Goal: Complete application form

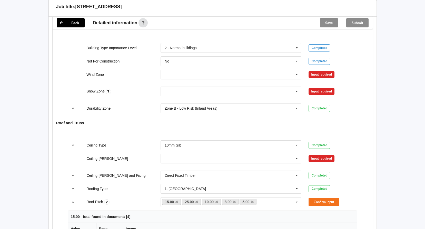
scroll to position [231, 0]
click at [295, 69] on icon at bounding box center [297, 73] width 8 height 9
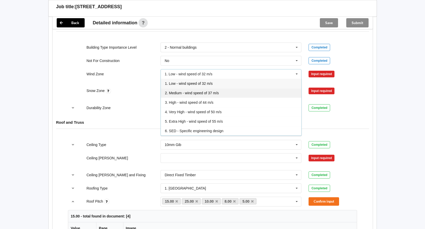
click at [198, 91] on span "2. Medium - wind speed of 37 m/s" at bounding box center [192, 93] width 54 height 4
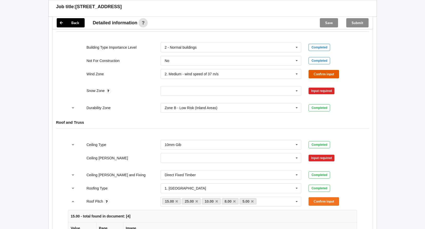
click at [316, 70] on button "Confirm input" at bounding box center [323, 74] width 31 height 8
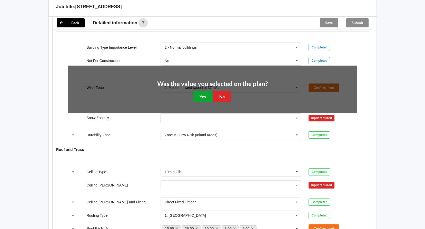
click at [196, 91] on button "Yes" at bounding box center [202, 96] width 19 height 11
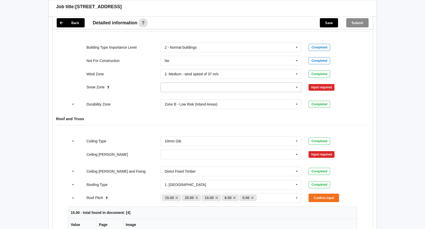
click at [297, 83] on icon at bounding box center [297, 87] width 8 height 9
click at [168, 133] on span "N4" at bounding box center [167, 135] width 5 height 4
click at [317, 83] on button "Confirm input" at bounding box center [323, 87] width 31 height 8
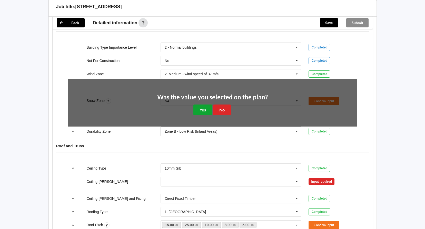
click at [206, 105] on button "Yes" at bounding box center [202, 110] width 19 height 11
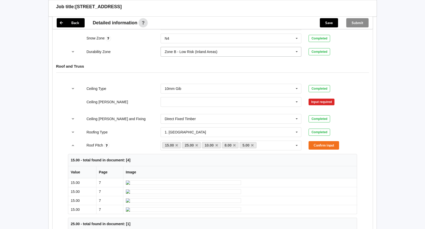
scroll to position [308, 0]
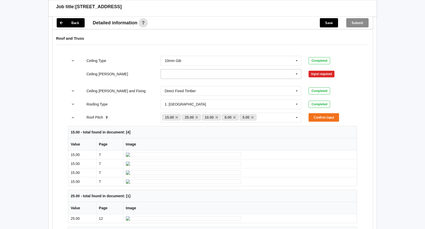
click at [295, 69] on icon at bounding box center [297, 73] width 8 height 9
click at [182, 88] on div "450mm" at bounding box center [231, 92] width 141 height 9
click at [318, 70] on button "Confirm input" at bounding box center [323, 74] width 31 height 8
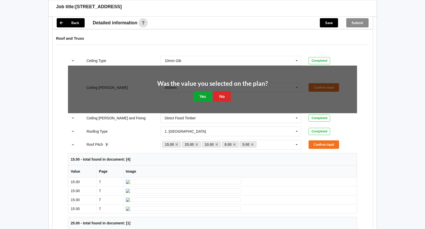
click at [203, 91] on button "Yes" at bounding box center [202, 96] width 19 height 11
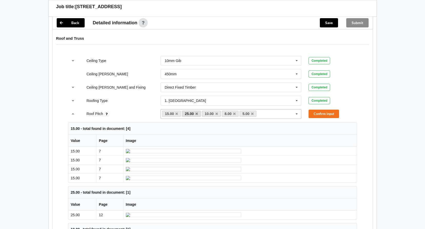
click at [197, 111] on link "25.00" at bounding box center [191, 114] width 19 height 6
click at [216, 112] on icon at bounding box center [216, 113] width 3 height 3
click at [197, 112] on icon at bounding box center [196, 113] width 3 height 3
click at [214, 111] on link "5.00" at bounding box center [208, 114] width 17 height 6
click at [194, 112] on icon at bounding box center [194, 113] width 3 height 3
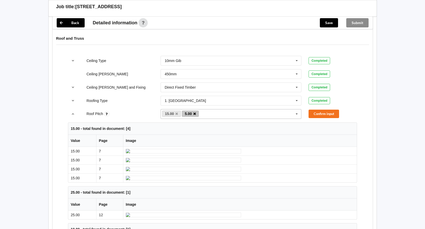
click at [195, 112] on icon at bounding box center [194, 113] width 3 height 3
click at [323, 110] on button "Confirm input" at bounding box center [323, 114] width 31 height 8
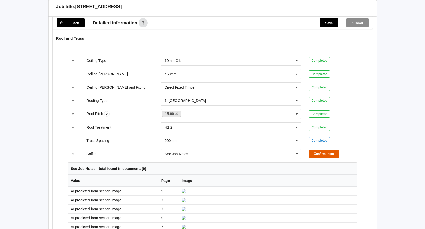
click at [313, 150] on button "Confirm input" at bounding box center [323, 154] width 31 height 8
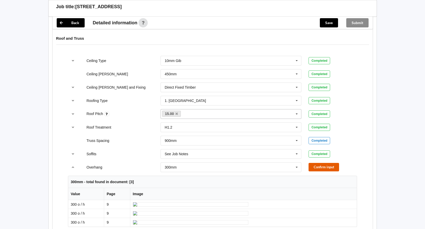
click at [318, 164] on button "Confirm input" at bounding box center [323, 167] width 31 height 8
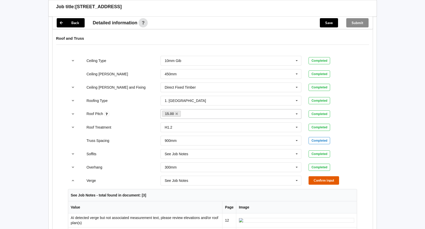
click at [331, 176] on button "Confirm input" at bounding box center [323, 180] width 31 height 8
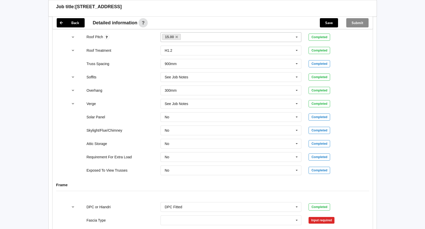
scroll to position [487, 0]
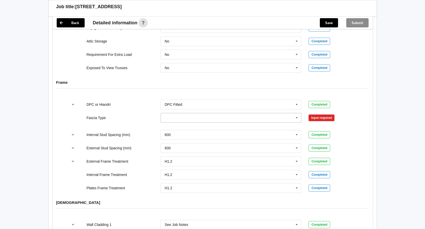
click at [296, 113] on icon at bounding box center [297, 117] width 8 height 9
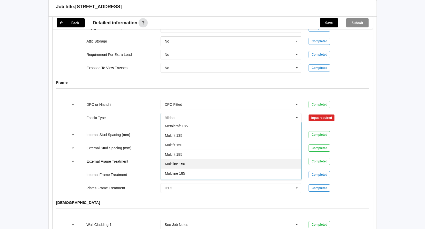
scroll to position [119, 0]
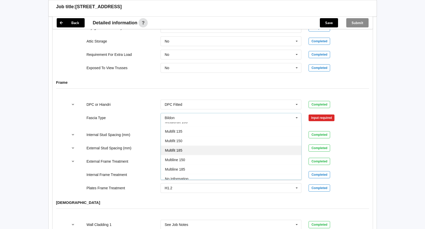
click at [203, 146] on div "Multifit 185" at bounding box center [231, 150] width 141 height 9
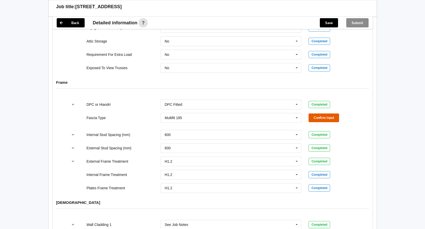
click at [318, 114] on button "Confirm input" at bounding box center [323, 118] width 31 height 8
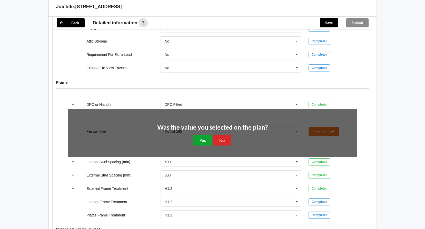
click at [205, 135] on button "Yes" at bounding box center [202, 140] width 19 height 11
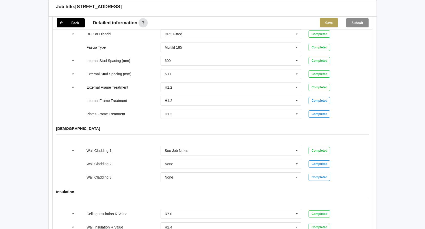
click at [327, 23] on button "Save" at bounding box center [329, 22] width 18 height 9
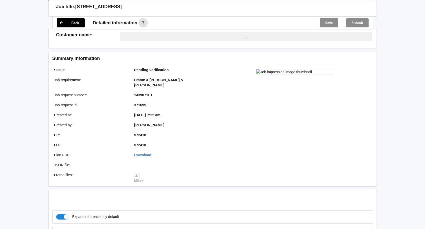
scroll to position [558, 0]
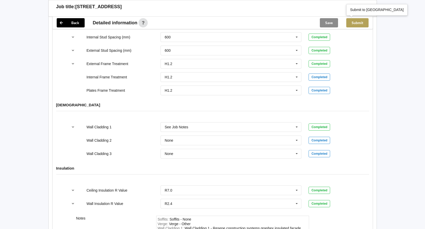
click at [353, 23] on button "Submit" at bounding box center [357, 22] width 22 height 9
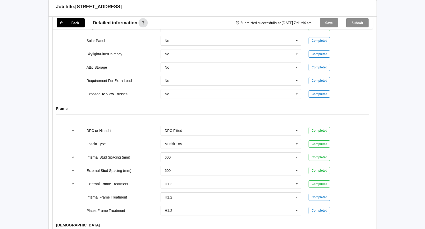
scroll to position [430, 0]
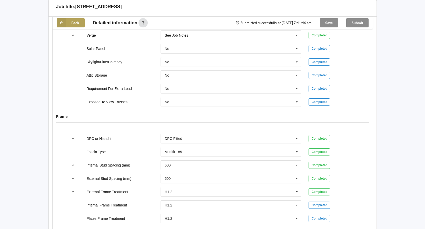
click at [67, 23] on button "Back" at bounding box center [71, 22] width 28 height 9
click at [63, 21] on icon at bounding box center [61, 22] width 9 height 9
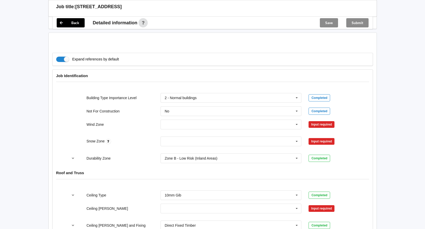
scroll to position [231, 0]
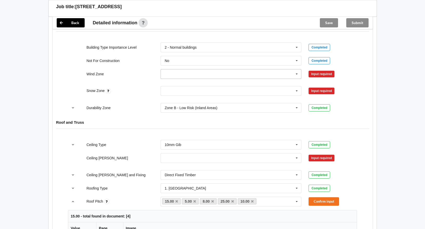
click at [295, 69] on icon at bounding box center [297, 73] width 8 height 9
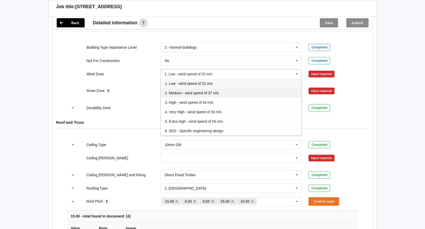
click at [190, 91] on span "2. Medium - wind speed of 37 m/s" at bounding box center [192, 93] width 54 height 4
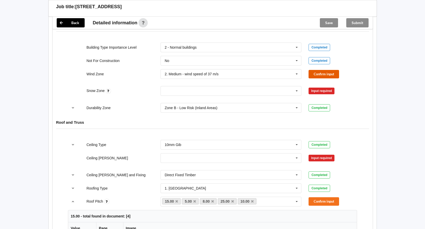
click at [327, 70] on button "Confirm input" at bounding box center [323, 74] width 31 height 8
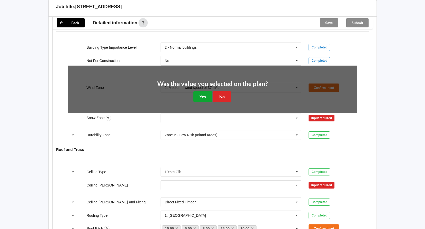
click at [205, 91] on button "Yes" at bounding box center [202, 96] width 19 height 11
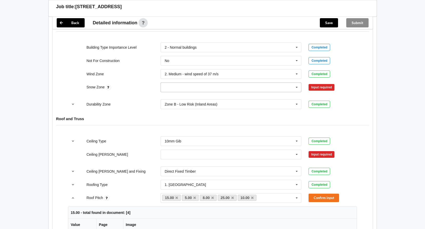
click at [295, 83] on icon at bounding box center [297, 87] width 8 height 9
click at [171, 130] on div "N4" at bounding box center [231, 134] width 141 height 9
click at [313, 83] on button "Confirm input" at bounding box center [323, 87] width 31 height 8
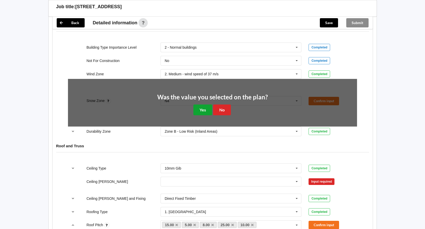
click at [202, 105] on button "Yes" at bounding box center [202, 110] width 19 height 11
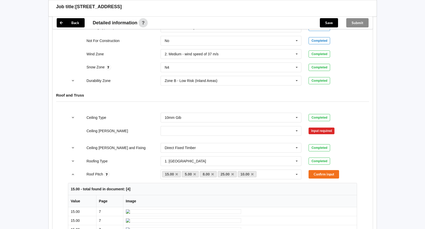
scroll to position [282, 0]
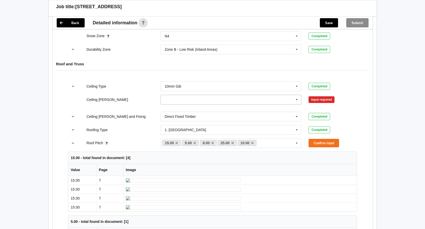
click at [294, 95] on icon at bounding box center [297, 99] width 8 height 9
click at [185, 115] on div "450mm" at bounding box center [231, 118] width 141 height 9
click at [321, 95] on button "Confirm input" at bounding box center [323, 99] width 31 height 8
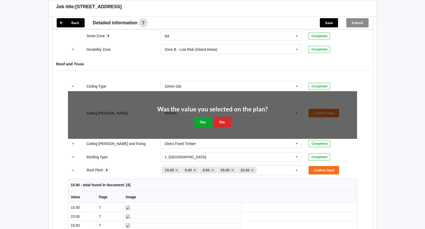
click at [204, 118] on button "Yes" at bounding box center [202, 122] width 19 height 11
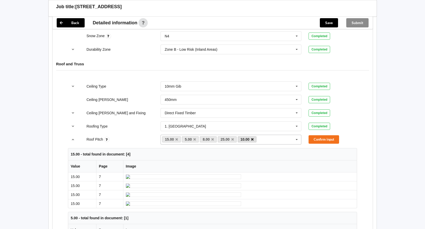
click at [251, 138] on icon at bounding box center [252, 139] width 3 height 3
click at [231, 138] on icon at bounding box center [232, 139] width 3 height 3
click at [212, 138] on icon at bounding box center [212, 139] width 3 height 3
click at [195, 138] on icon at bounding box center [194, 139] width 3 height 3
click at [322, 135] on button "Confirm input" at bounding box center [323, 139] width 31 height 8
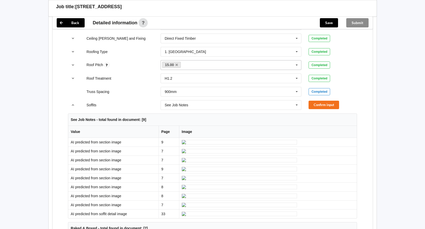
scroll to position [359, 0]
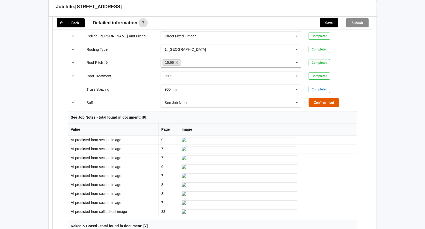
click at [321, 98] on button "Confirm input" at bounding box center [323, 102] width 31 height 8
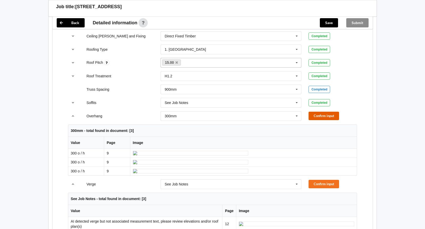
click at [317, 112] on button "Confirm input" at bounding box center [323, 116] width 31 height 8
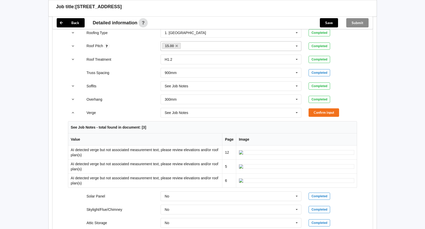
scroll to position [410, 0]
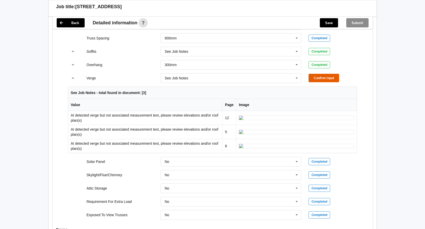
click at [318, 74] on button "Confirm input" at bounding box center [323, 78] width 31 height 8
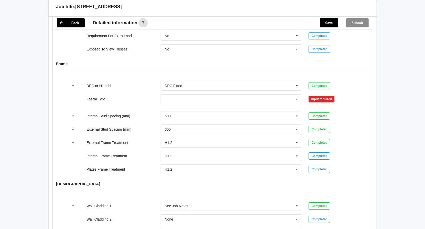
scroll to position [513, 0]
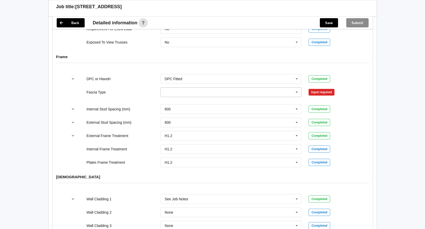
click at [296, 88] on icon at bounding box center [297, 92] width 8 height 9
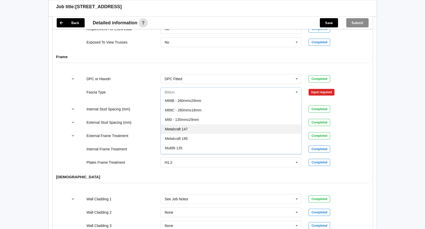
scroll to position [103, 0]
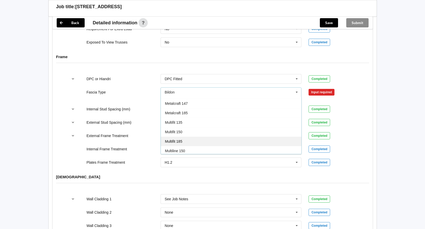
click at [197, 137] on div "Multifit 185" at bounding box center [231, 141] width 141 height 9
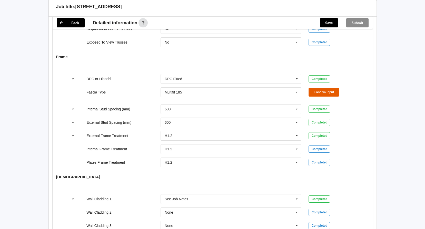
click at [320, 88] on button "Confirm input" at bounding box center [323, 92] width 31 height 8
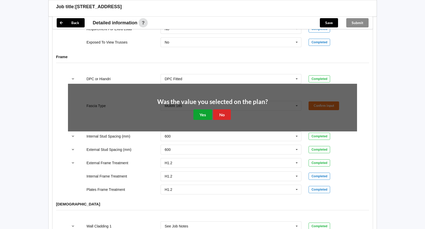
click at [203, 111] on button "Yes" at bounding box center [202, 114] width 19 height 11
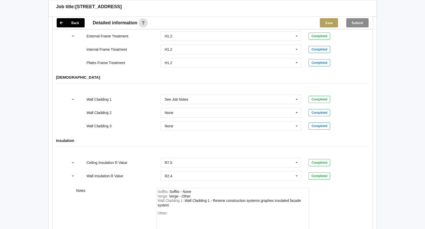
click at [322, 20] on button "Save" at bounding box center [329, 22] width 18 height 9
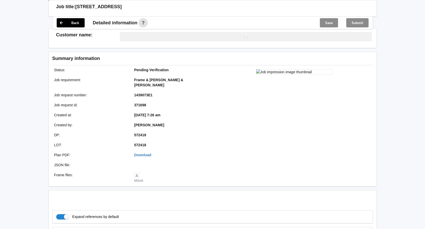
scroll to position [609, 0]
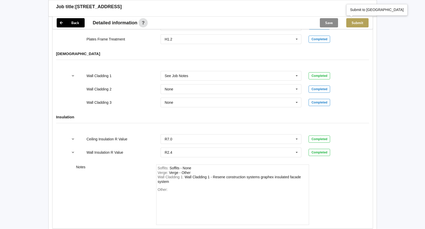
click at [355, 23] on button "Submit" at bounding box center [357, 22] width 22 height 9
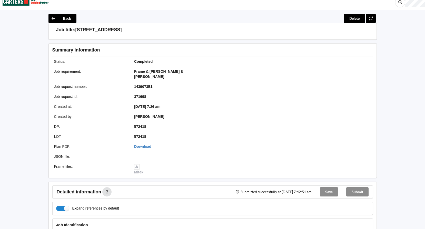
scroll to position [0, 0]
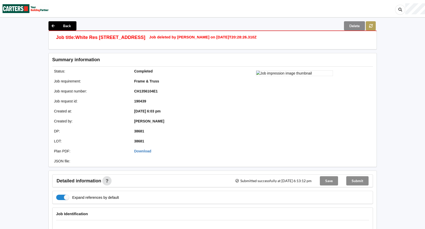
click at [373, 26] on button at bounding box center [371, 25] width 10 height 9
click at [370, 26] on icon at bounding box center [370, 25] width 4 height 3
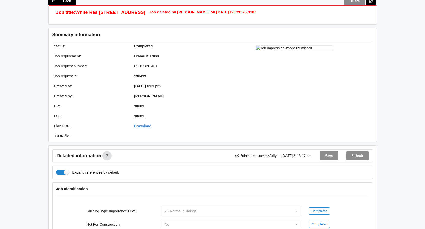
scroll to position [26, 0]
